Goal: Information Seeking & Learning: Learn about a topic

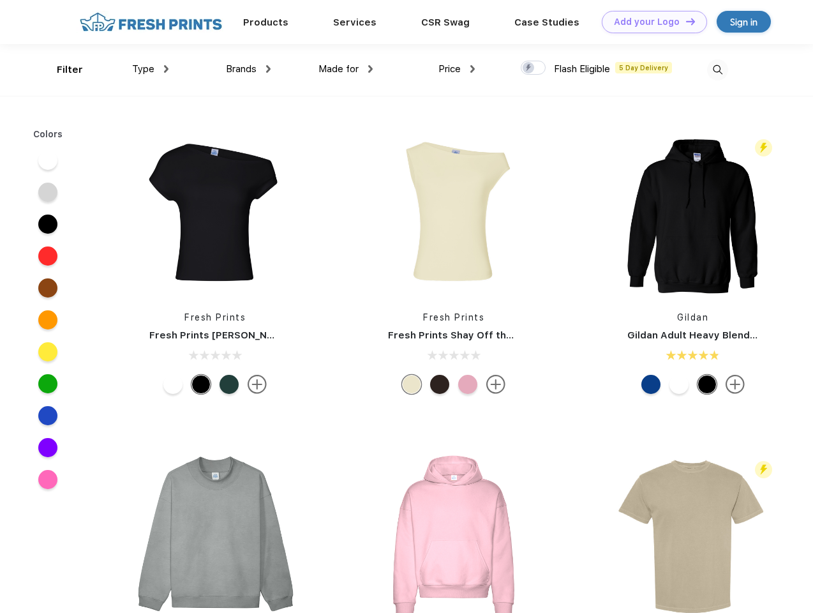
scroll to position [1, 0]
click at [650, 22] on link "Add your Logo Design Tool" at bounding box center [654, 22] width 105 height 22
click at [0, 0] on div "Design Tool" at bounding box center [0, 0] width 0 height 0
click at [685, 21] on link "Add your Logo Design Tool" at bounding box center [654, 22] width 105 height 22
click at [61, 70] on div "Filter" at bounding box center [70, 70] width 26 height 15
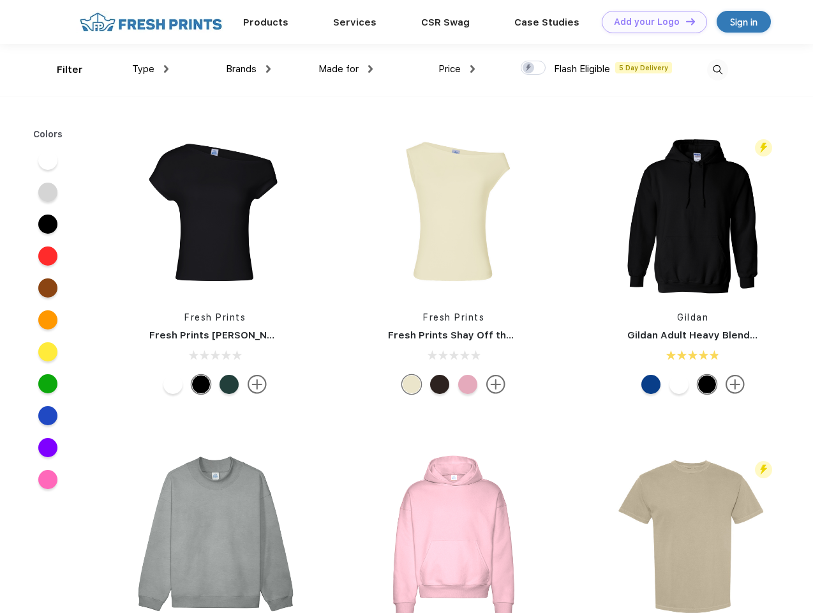
click at [151, 69] on span "Type" at bounding box center [143, 68] width 22 height 11
click at [248, 69] on span "Brands" at bounding box center [241, 68] width 31 height 11
click at [346, 69] on span "Made for" at bounding box center [339, 68] width 40 height 11
click at [457, 69] on span "Price" at bounding box center [450, 68] width 22 height 11
click at [534, 68] on div at bounding box center [533, 68] width 25 height 14
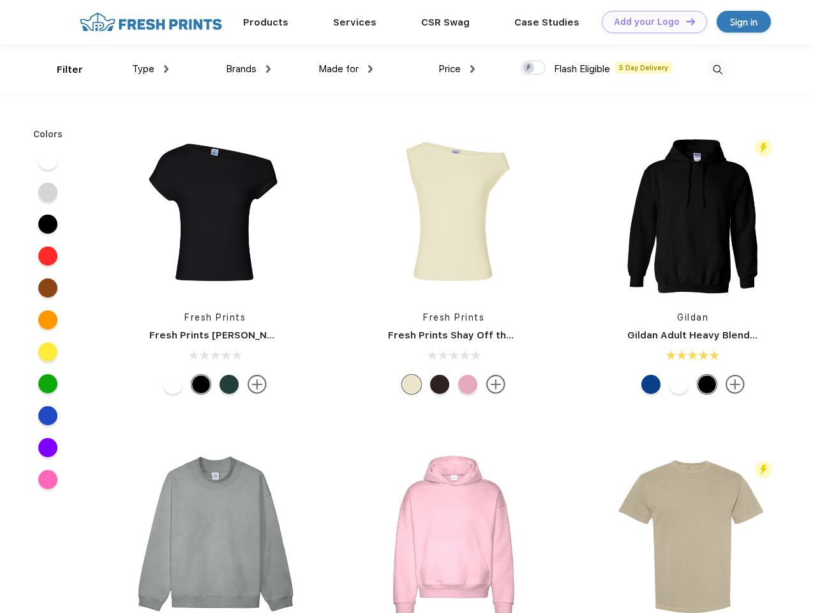
click at [529, 68] on input "checkbox" at bounding box center [525, 64] width 8 height 8
click at [718, 70] on img at bounding box center [717, 69] width 21 height 21
